Goal: Use online tool/utility: Utilize a website feature to perform a specific function

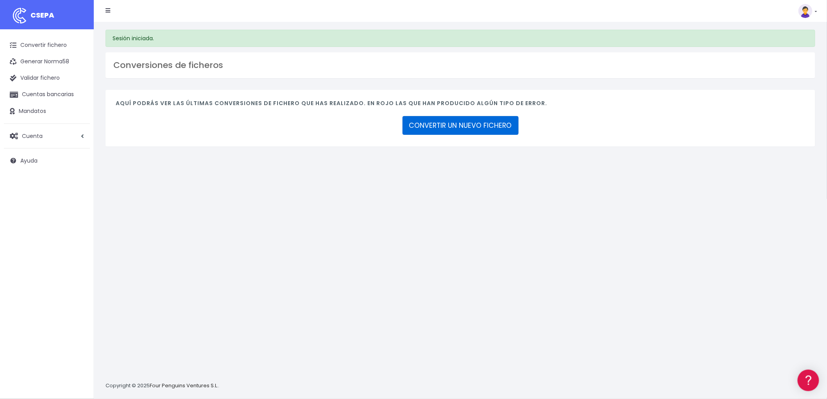
click at [480, 129] on link "CONVERTIR UN NUEVO FICHERO" at bounding box center [460, 125] width 116 height 19
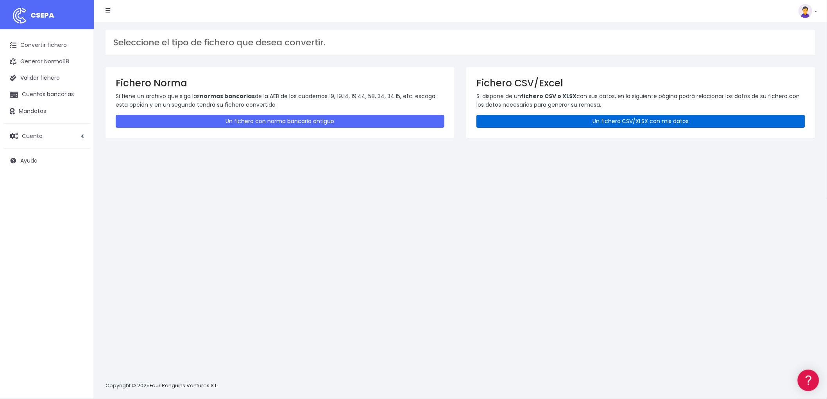
click at [620, 121] on link "Un fichero CSV/XLSX con mis datos" at bounding box center [640, 121] width 329 height 13
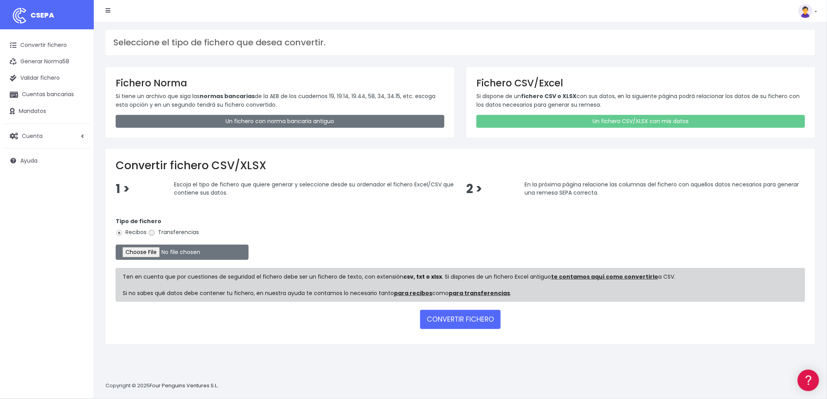
click at [152, 234] on input "Transferencias" at bounding box center [151, 232] width 7 height 7
radio input "true"
click at [147, 252] on input "file" at bounding box center [182, 252] width 133 height 15
type input "C:\fakepath\csv_to_sepa_2025-10-01_09-27-50.csv"
click at [459, 314] on button "CONVERTIR FICHERO" at bounding box center [460, 319] width 80 height 19
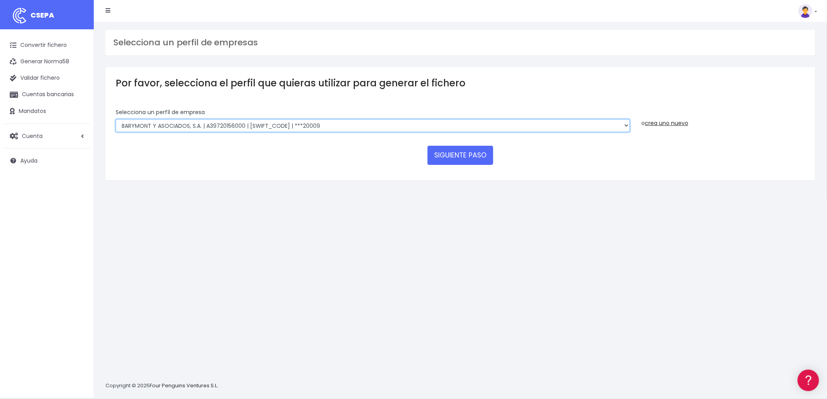
click at [627, 125] on select "BARYMONT GO CORREDURIA DE SEGUROS, S.L. | B39829643000 | BSABESBBXXX | ***14878…" at bounding box center [373, 125] width 514 height 13
select select "1544"
click at [116, 119] on select "BARYMONT GO CORREDURIA DE SEGUROS, S.L. | B39829643000 | BSABESBBXXX | ***14878…" at bounding box center [373, 125] width 514 height 13
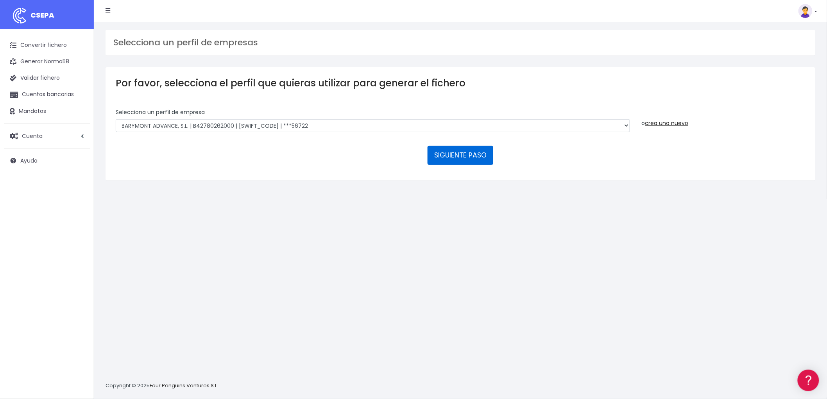
click at [466, 151] on button "SIGUIENTE PASO" at bounding box center [460, 155] width 66 height 19
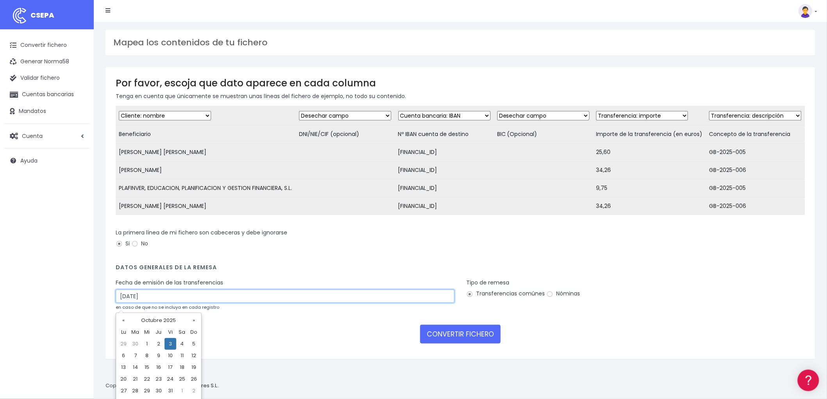
click at [208, 303] on input "03/10/2025" at bounding box center [285, 295] width 339 height 13
click at [146, 343] on td "1" at bounding box center [147, 344] width 12 height 12
type input "01/10/2025"
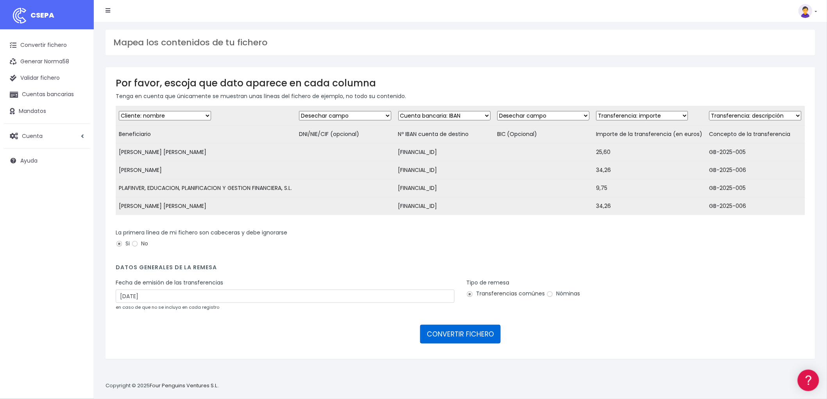
click at [457, 336] on button "CONVERTIR FICHERO" at bounding box center [460, 334] width 80 height 19
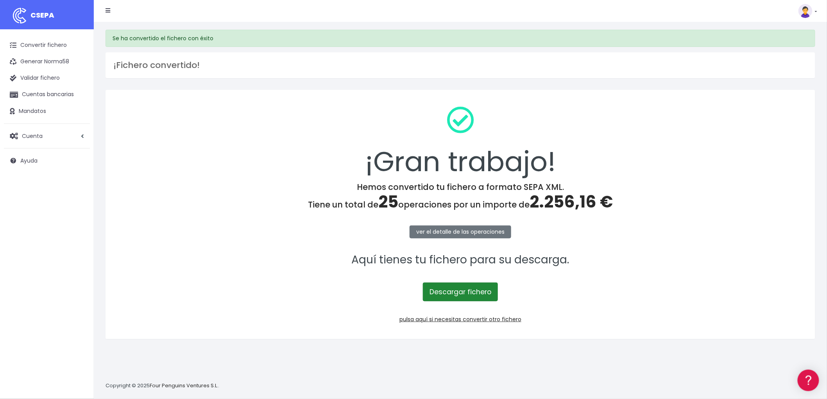
click at [465, 287] on link "Descargar fichero" at bounding box center [460, 291] width 75 height 19
